Goal: Information Seeking & Learning: Understand process/instructions

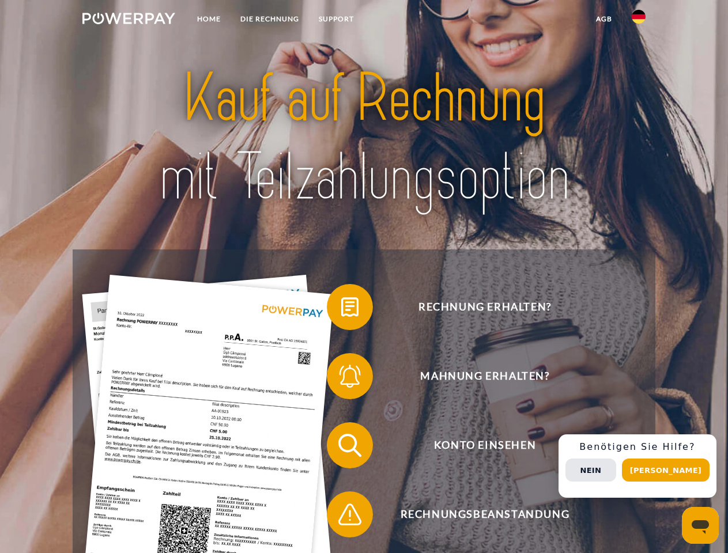
click at [128, 20] on img at bounding box center [128, 19] width 93 height 12
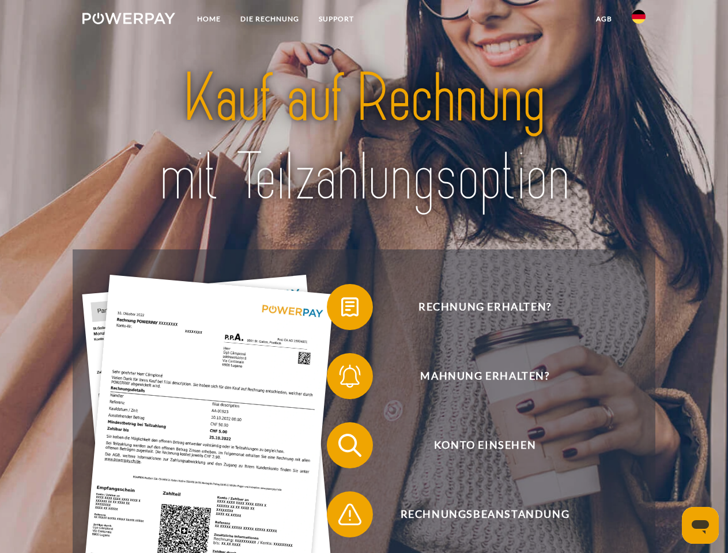
click at [638, 20] on img at bounding box center [638, 17] width 14 height 14
click at [603, 19] on link "agb" at bounding box center [604, 19] width 36 height 21
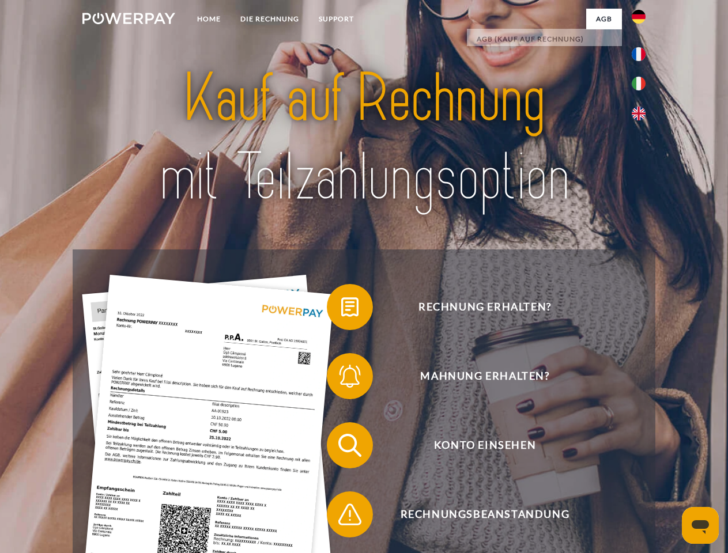
click at [341, 309] on span at bounding box center [333, 307] width 58 height 58
click at [341, 379] on span at bounding box center [333, 376] width 58 height 58
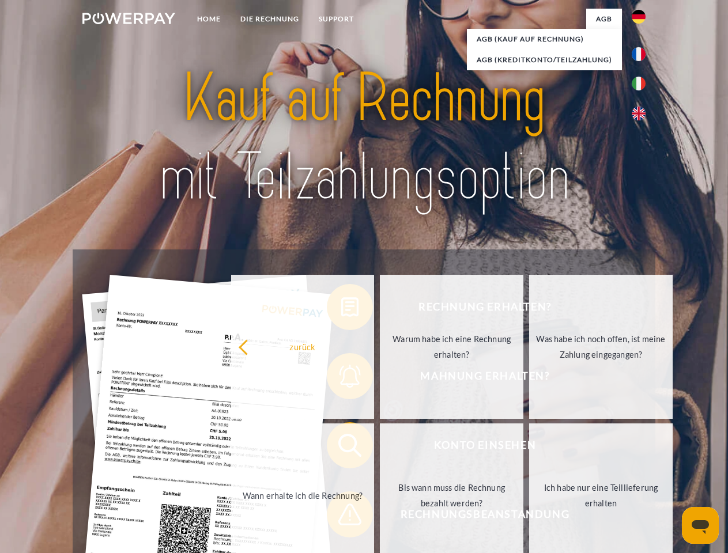
click at [380, 448] on link "Bis wann muss die Rechnung bezahlt werden?" at bounding box center [451, 495] width 143 height 144
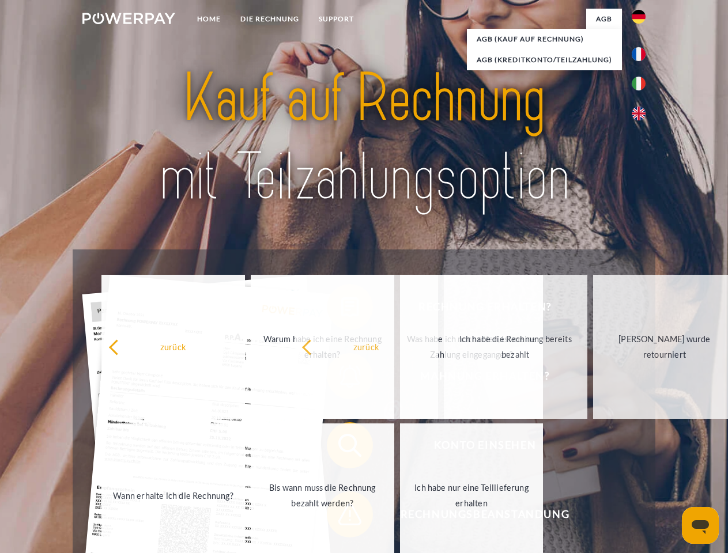
click at [341, 517] on span at bounding box center [333, 515] width 58 height 58
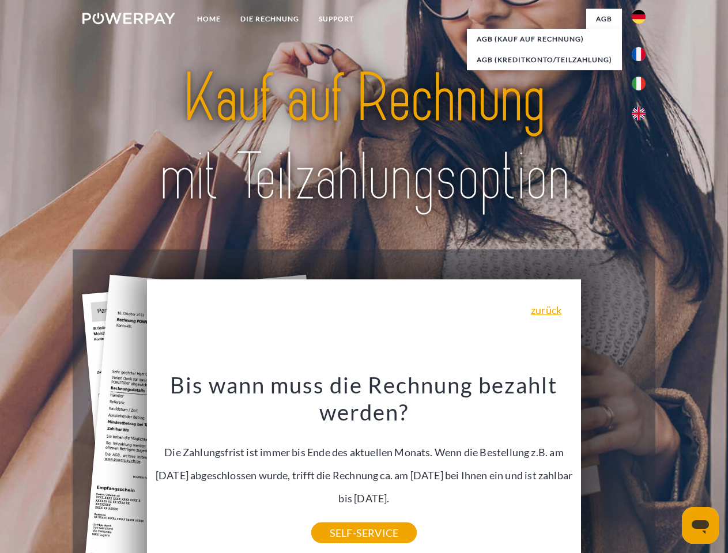
click at [641, 466] on div "Rechnung erhalten? Mahnung erhalten? Konto einsehen" at bounding box center [364, 479] width 582 height 461
click at [613, 468] on span "Konto einsehen" at bounding box center [484, 445] width 282 height 46
click at [670, 470] on header "Home DIE RECHNUNG SUPPORT" at bounding box center [364, 398] width 728 height 796
